Goal: Task Accomplishment & Management: Complete application form

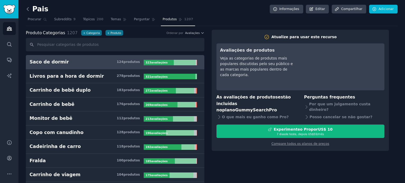
click at [28, 11] on icon at bounding box center [28, 9] width 6 height 6
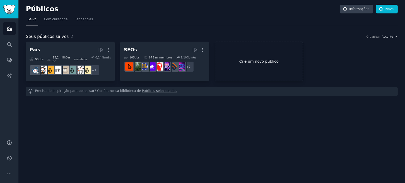
click at [259, 68] on link "Crie um novo público" at bounding box center [258, 62] width 89 height 40
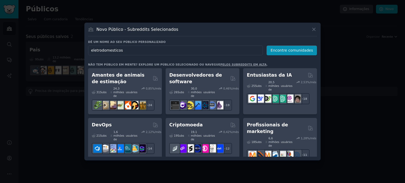
click at [113, 48] on input "eletrodomesticos" at bounding box center [175, 51] width 175 height 10
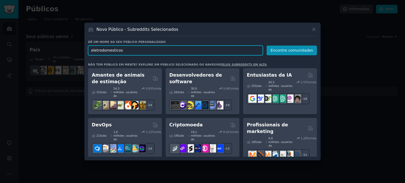
click at [144, 49] on input "eletrodomesticos" at bounding box center [175, 51] width 175 height 10
paste input "home appliance"
type input "home appliances"
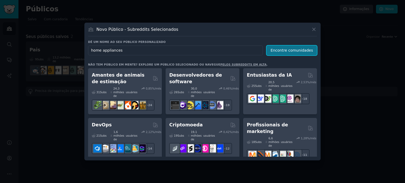
click at [282, 50] on font "Encontre comunidades" at bounding box center [291, 50] width 42 height 4
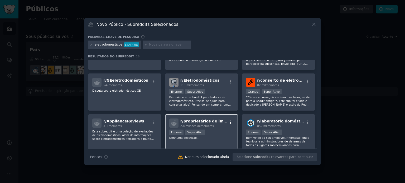
scroll to position [26, 0]
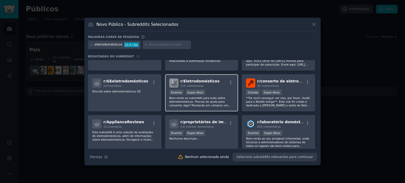
click at [225, 93] on div "Enorme Super Ativo" at bounding box center [201, 93] width 65 height 7
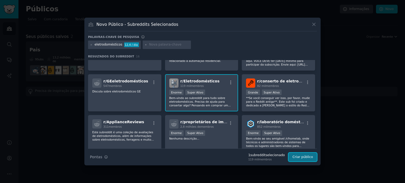
click at [295, 155] on font "Criar público" at bounding box center [302, 157] width 21 height 4
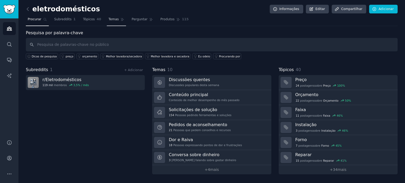
click at [113, 17] on link "Temas" at bounding box center [116, 20] width 19 height 11
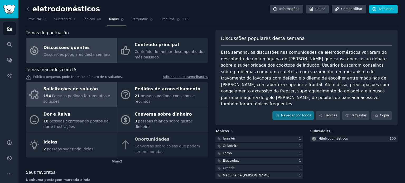
click at [77, 94] on font "Pessoas pedindo ferramentas e soluções" at bounding box center [76, 99] width 67 height 10
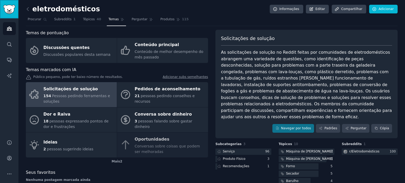
click at [5, 8] on img "Barra lateral" at bounding box center [9, 9] width 12 height 9
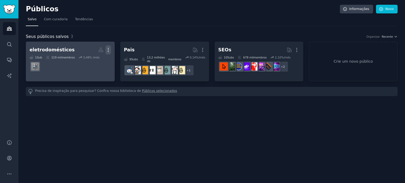
click at [105, 50] on icon "button" at bounding box center [108, 50] width 6 height 6
click at [92, 61] on p "Delete" at bounding box center [94, 61] width 12 height 6
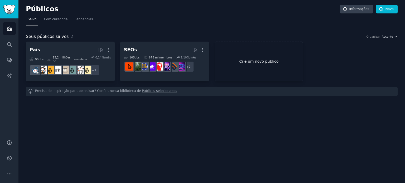
click at [254, 60] on font "Crie um novo público" at bounding box center [258, 61] width 39 height 4
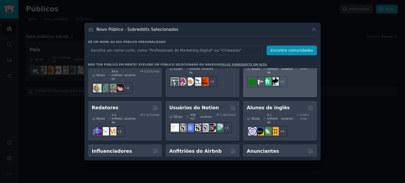
scroll to position [395, 0]
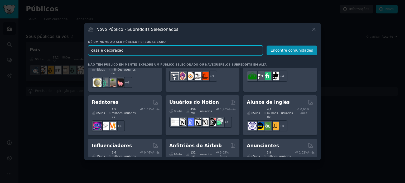
click at [188, 49] on input "casa e decoração" at bounding box center [175, 51] width 175 height 10
type input "z"
type input "cozinha"
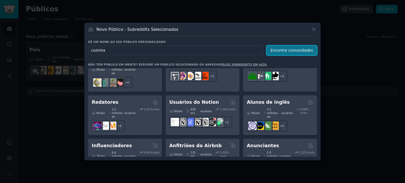
click at [281, 49] on font "Encontre comunidades" at bounding box center [291, 50] width 42 height 4
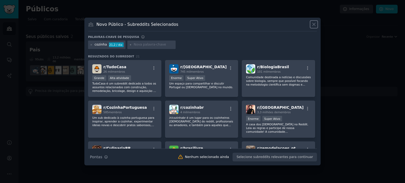
click at [312, 23] on icon at bounding box center [314, 25] width 6 height 6
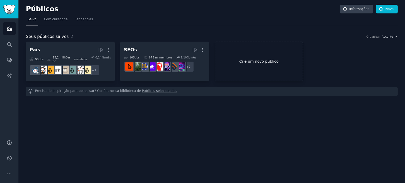
click at [229, 62] on link "Crie um novo público" at bounding box center [258, 62] width 89 height 40
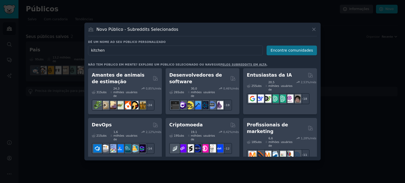
type input "kitchen"
click at [286, 48] on font "Encontre comunidades" at bounding box center [291, 50] width 42 height 4
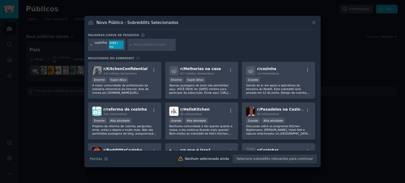
click at [91, 44] on icon at bounding box center [91, 44] width 3 height 3
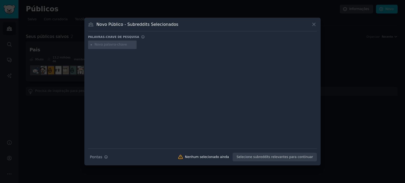
click at [102, 45] on input "text" at bounding box center [115, 44] width 40 height 5
type input "review"
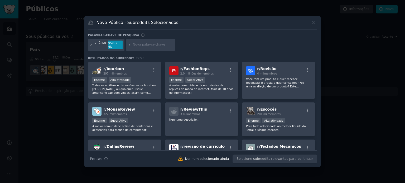
click at [92, 45] on icon at bounding box center [91, 44] width 3 height 3
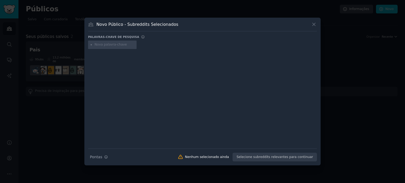
click at [111, 44] on input "text" at bounding box center [115, 44] width 40 height 5
click at [118, 46] on input "text" at bounding box center [115, 44] width 40 height 5
type input "itens de casa"
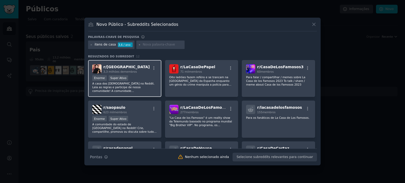
click at [126, 85] on font "A casa dos [DEMOGRAPHIC_DATA] no Reddit. Leia as regras e participe de nossa co…" at bounding box center [123, 96] width 62 height 29
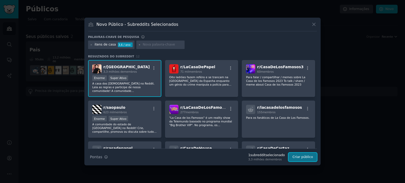
click at [299, 157] on font "Criar público" at bounding box center [302, 157] width 21 height 4
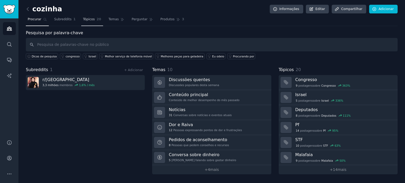
click at [85, 19] on font "Tópicos" at bounding box center [89, 19] width 12 height 4
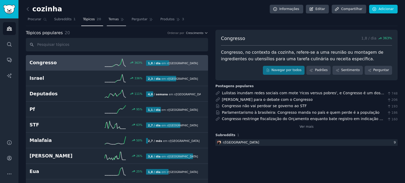
click at [109, 18] on font "Temas" at bounding box center [114, 19] width 10 height 4
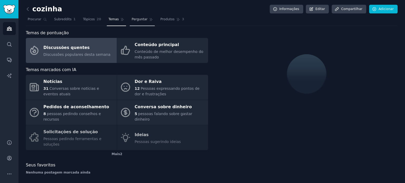
click at [131, 19] on font "Perguntar" at bounding box center [139, 19] width 16 height 4
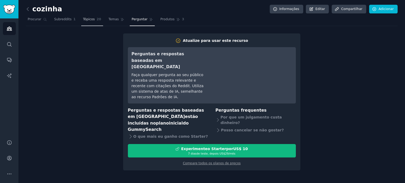
click at [85, 19] on font "Tópicos" at bounding box center [89, 19] width 12 height 4
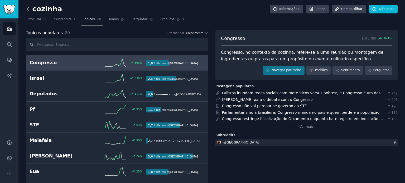
click at [27, 7] on icon at bounding box center [28, 9] width 6 height 6
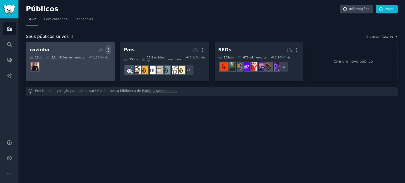
click at [106, 50] on icon "button" at bounding box center [108, 50] width 6 height 6
click at [94, 61] on p "Delete" at bounding box center [94, 61] width 12 height 6
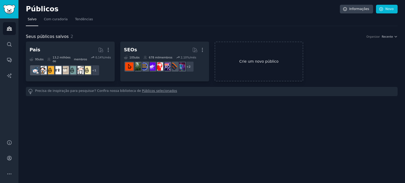
click at [261, 55] on link "Crie um novo público" at bounding box center [258, 62] width 89 height 40
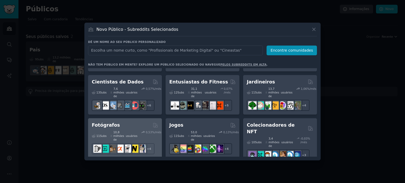
scroll to position [184, 0]
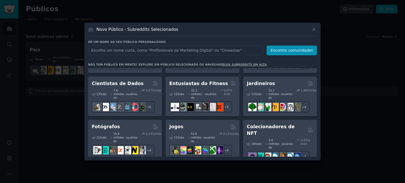
click at [121, 174] on font "Comércio eletrônico" at bounding box center [118, 176] width 52 height 5
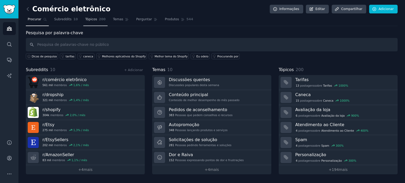
click at [89, 17] on font "Tópicos" at bounding box center [91, 19] width 12 height 4
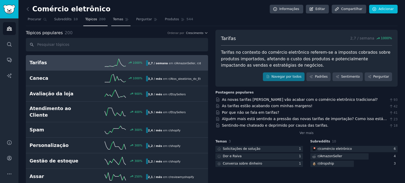
click at [114, 19] on font "Temas" at bounding box center [118, 19] width 10 height 4
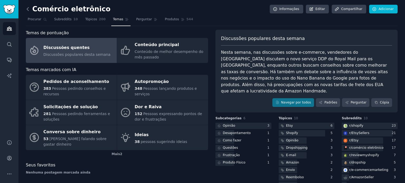
click at [29, 8] on icon at bounding box center [28, 9] width 6 height 6
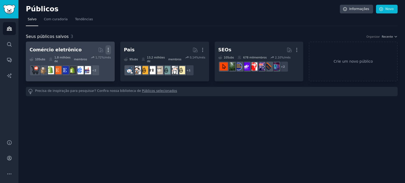
click at [110, 51] on icon "button" at bounding box center [108, 50] width 6 height 6
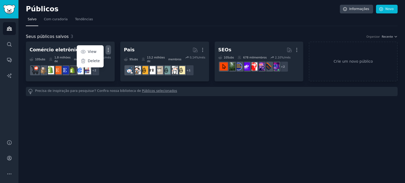
click at [95, 61] on p "Delete" at bounding box center [94, 61] width 12 height 6
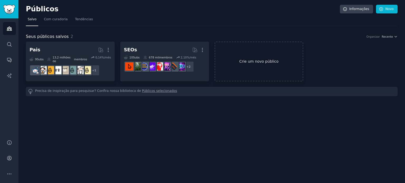
click at [259, 53] on link "Crie um novo público" at bounding box center [258, 62] width 89 height 40
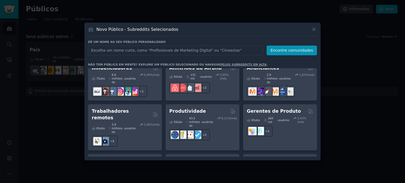
scroll to position [474, 0]
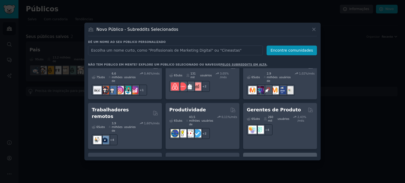
click at [258, 157] on font "Proprietários de restaurantes" at bounding box center [268, 163] width 42 height 12
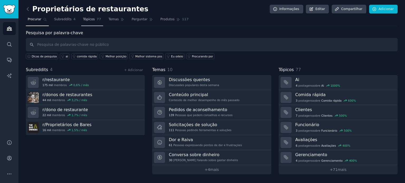
click at [86, 20] on font "Tópicos" at bounding box center [89, 19] width 12 height 4
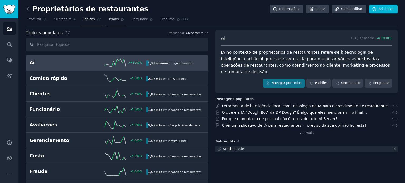
click at [110, 19] on font "Temas" at bounding box center [114, 19] width 10 height 4
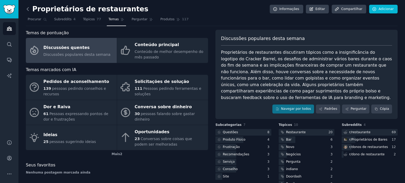
click at [28, 8] on icon at bounding box center [28, 9] width 6 height 6
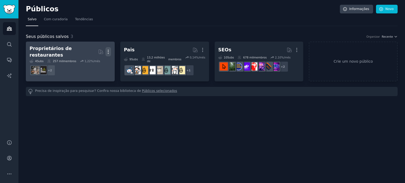
click at [109, 52] on button "Mais" at bounding box center [108, 51] width 6 height 9
click at [84, 61] on icon at bounding box center [83, 63] width 6 height 6
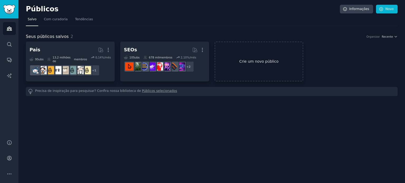
click at [248, 53] on link "Crie um novo público" at bounding box center [258, 62] width 89 height 40
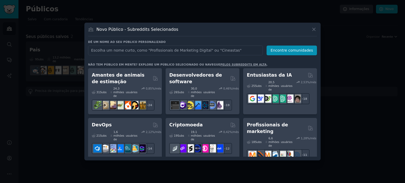
click at [220, 64] on font "pelos subreddits em alta" at bounding box center [243, 64] width 46 height 3
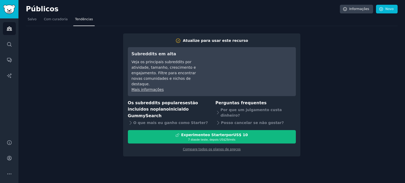
click at [306, 63] on div "Atualize para usar este recurso Subreddits em alta Veja os principais subreddit…" at bounding box center [212, 91] width 372 height 131
click at [78, 21] on font "Tendências" at bounding box center [84, 19] width 18 height 4
click at [52, 19] on font "Com curadoria" at bounding box center [56, 19] width 24 height 4
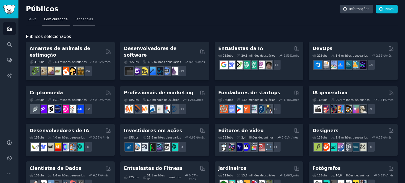
click at [76, 18] on font "Tendências" at bounding box center [84, 19] width 18 height 4
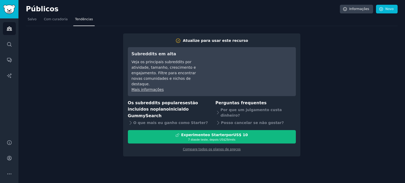
click at [38, 19] on nav "Salvo Com curadoria Tendências" at bounding box center [212, 20] width 372 height 11
click at [35, 19] on font "Salvo" at bounding box center [32, 19] width 9 height 4
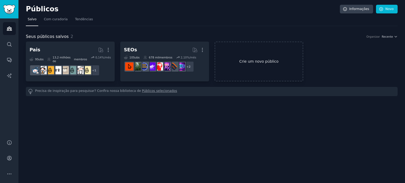
click at [275, 70] on link "Crie um novo público" at bounding box center [258, 62] width 89 height 40
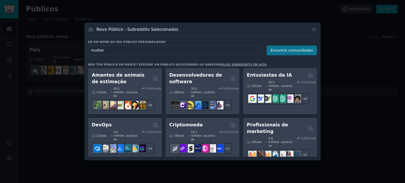
type input "mulher"
click at [290, 49] on font "Encontre comunidades" at bounding box center [291, 50] width 42 height 4
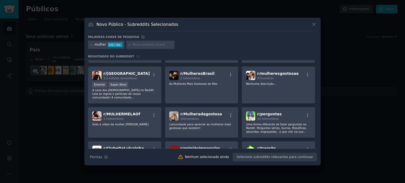
scroll to position [75, 0]
click at [144, 84] on div "Enorme Super Ativo" at bounding box center [124, 85] width 65 height 7
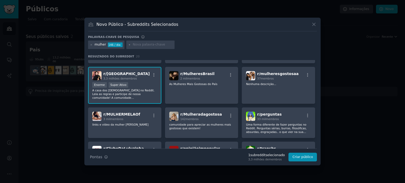
click at [126, 94] on font "A casa dos [DEMOGRAPHIC_DATA] no Reddit. Leia as regras e participe de nossa co…" at bounding box center [123, 103] width 62 height 29
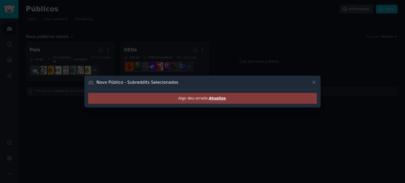
click at [214, 99] on font "Atualize" at bounding box center [217, 98] width 17 height 4
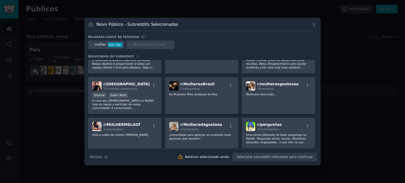
scroll to position [79, 0]
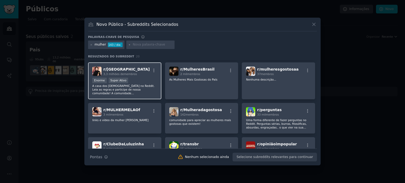
click at [130, 79] on div "Enorme Super Ativo" at bounding box center [124, 81] width 65 height 7
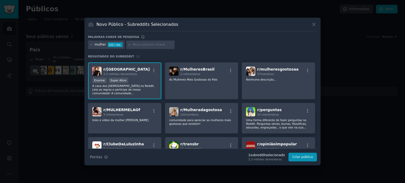
click at [125, 69] on h2 "r/ brasil 3,3 milhões de membros" at bounding box center [126, 71] width 46 height 9
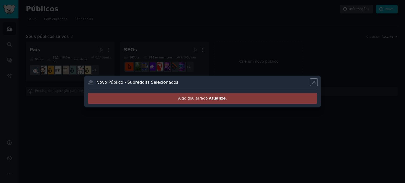
click at [314, 82] on icon at bounding box center [314, 83] width 6 height 6
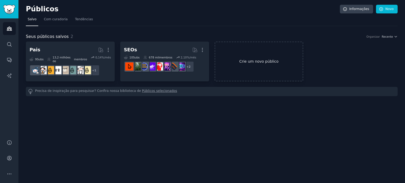
click at [249, 59] on font "Crie um novo público" at bounding box center [258, 61] width 39 height 4
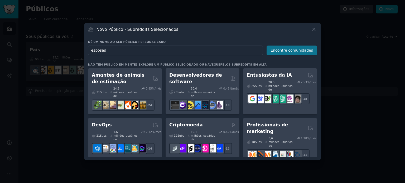
type input "esposas"
click at [285, 50] on font "Encontre comunidades" at bounding box center [291, 50] width 42 height 4
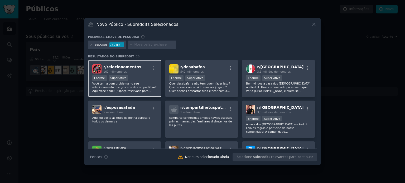
click at [141, 80] on div "Enorme Super Ativo" at bounding box center [124, 78] width 65 height 7
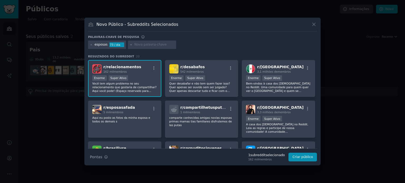
click at [136, 84] on font "Você tem algum problema no seu relacionamento que gostaria de compartilhar? Aqu…" at bounding box center [124, 89] width 64 height 14
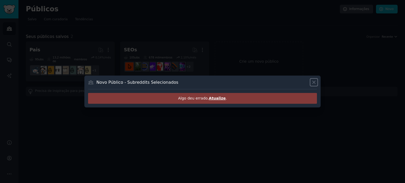
click at [315, 82] on icon at bounding box center [314, 83] width 6 height 6
